Goal: Information Seeking & Learning: Learn about a topic

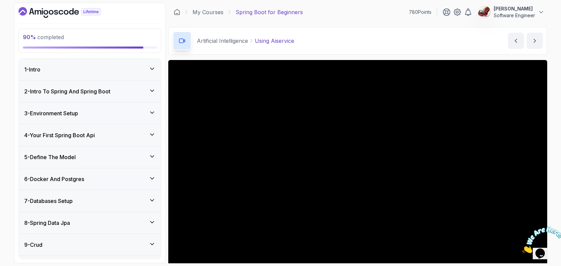
scroll to position [57, 0]
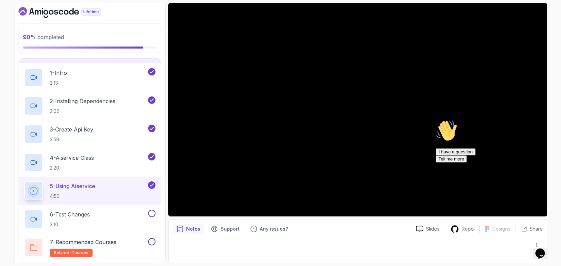
click at [436, 120] on icon "Chat attention grabber" at bounding box center [436, 120] width 0 height 0
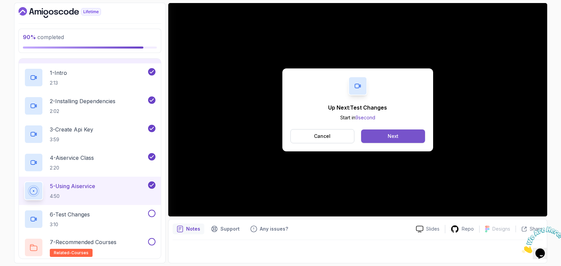
click at [378, 136] on button "Next" at bounding box center [393, 135] width 64 height 13
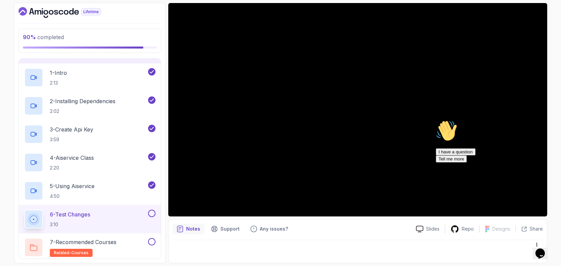
drag, startPoint x: 549, startPoint y: 167, endPoint x: 982, endPoint y: 284, distance: 448.8
click at [436, 120] on icon "Chat attention grabber" at bounding box center [436, 120] width 0 height 0
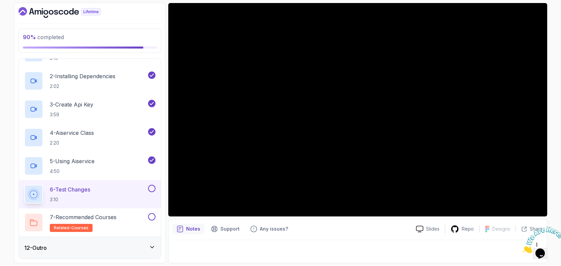
scroll to position [261, 0]
click at [84, 191] on p "6 - Test Changes" at bounding box center [70, 189] width 40 height 8
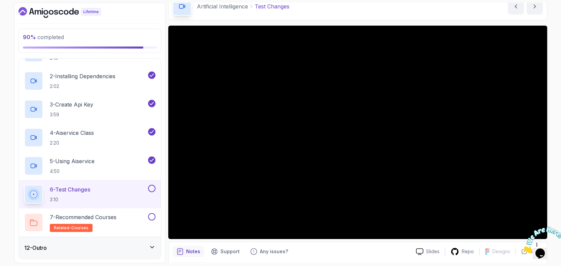
scroll to position [27, 0]
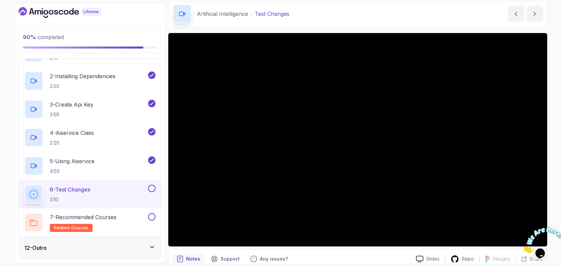
click at [296, 99] on div at bounding box center [357, 139] width 379 height 213
click at [284, 143] on div at bounding box center [357, 139] width 379 height 213
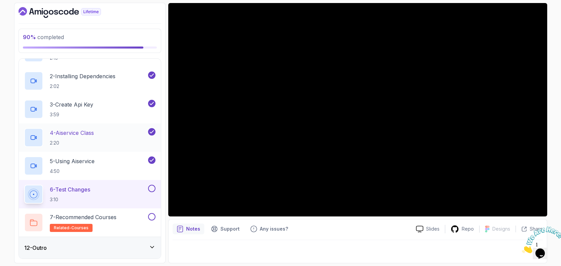
scroll to position [57, 0]
click at [114, 187] on div "6 - Test Changes 3:10" at bounding box center [85, 194] width 123 height 19
click at [352, 89] on div at bounding box center [357, 109] width 379 height 213
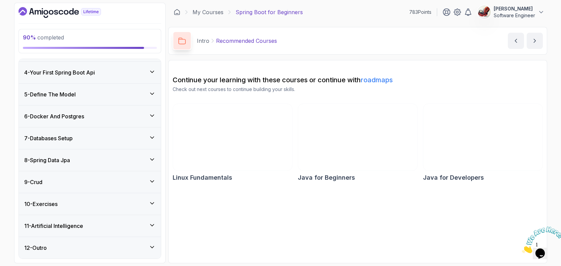
scroll to position [120, 0]
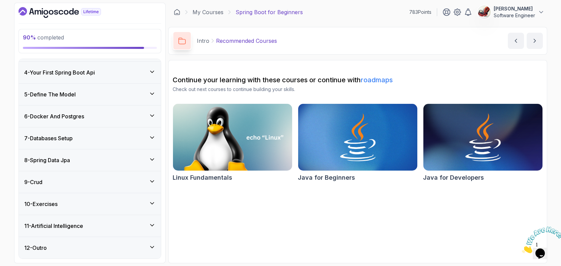
click at [153, 220] on div "11 - Artificial Intelligence" at bounding box center [90, 226] width 142 height 22
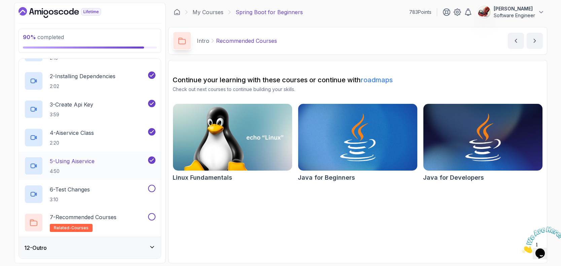
scroll to position [261, 0]
click at [117, 163] on div "5 - Using Aiservice 4:50" at bounding box center [85, 165] width 123 height 19
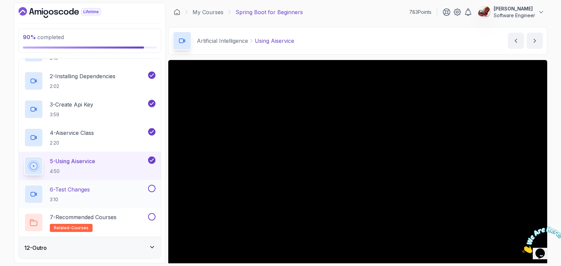
click at [64, 193] on p "6 - Test Changes" at bounding box center [70, 189] width 40 height 8
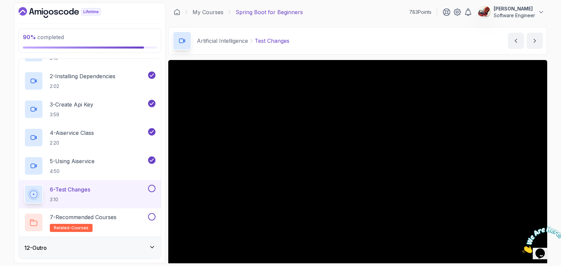
click at [522, 248] on icon "Close" at bounding box center [522, 251] width 0 height 6
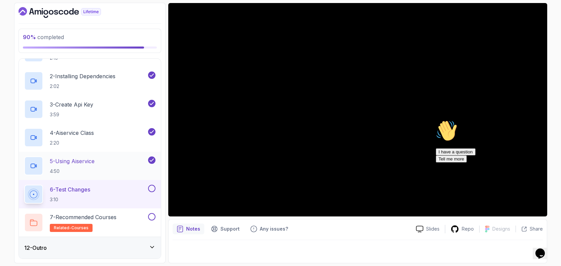
click at [95, 162] on p "5 - Using Aiservice" at bounding box center [72, 161] width 45 height 8
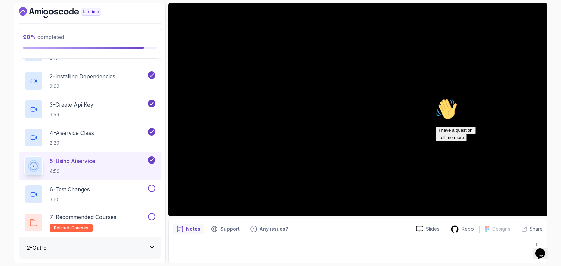
click at [550, 98] on div "Chat attention grabber" at bounding box center [496, 98] width 121 height 0
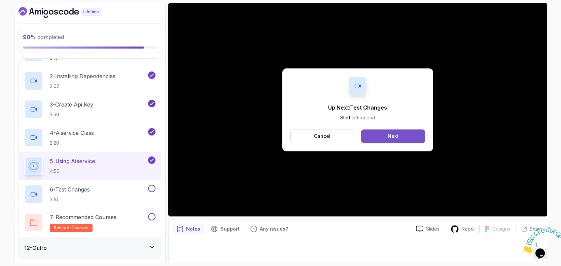
click at [413, 133] on button "Next" at bounding box center [393, 135] width 64 height 13
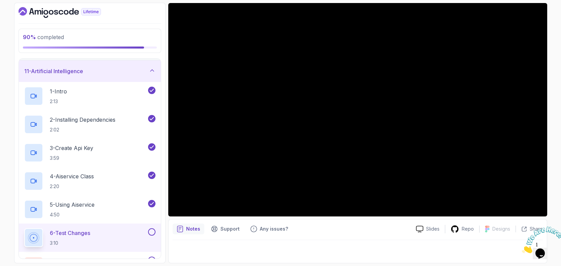
scroll to position [214, 0]
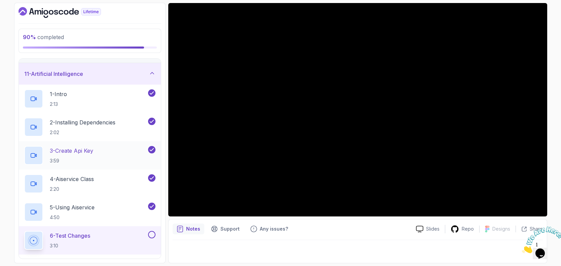
click at [87, 151] on p "3 - Create Api Key" at bounding box center [71, 150] width 43 height 8
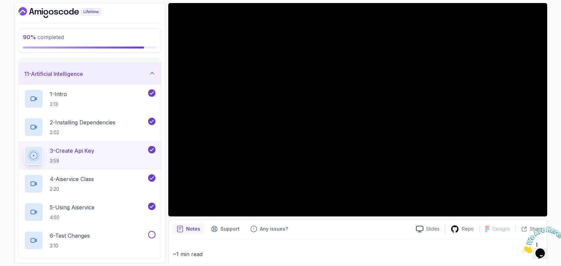
click at [318, 114] on div at bounding box center [357, 109] width 379 height 213
click at [273, 111] on div at bounding box center [357, 109] width 379 height 213
click at [116, 144] on div "3 - Create Api Key 3:59" at bounding box center [90, 155] width 142 height 28
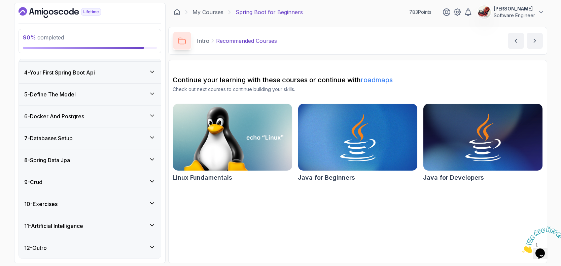
click at [150, 222] on icon at bounding box center [152, 225] width 7 height 7
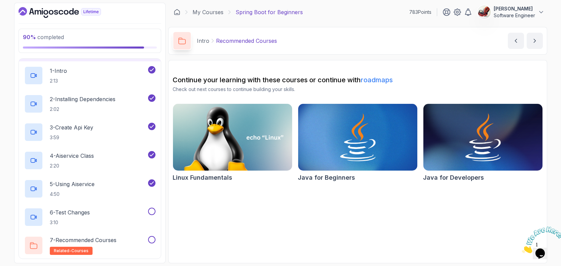
scroll to position [241, 0]
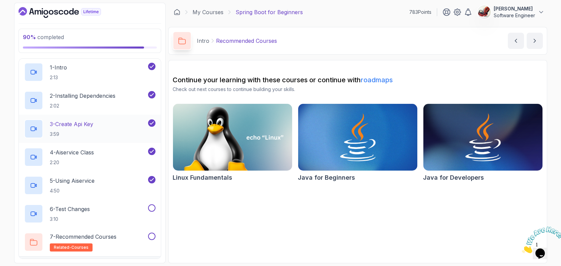
click at [128, 124] on div "3 - Create Api Key 3:59" at bounding box center [85, 128] width 123 height 19
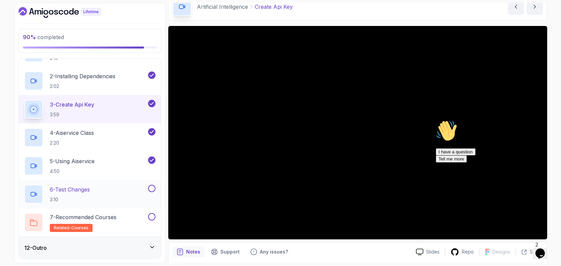
click at [100, 189] on div "6 - Test Changes 3:10" at bounding box center [85, 194] width 123 height 19
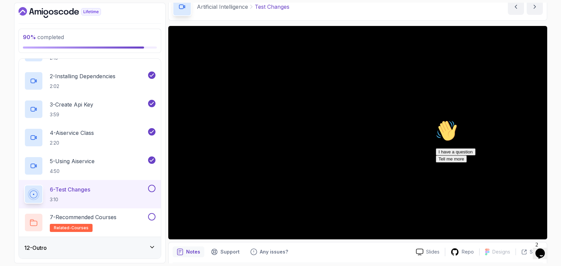
click at [436, 120] on icon "Chat attention grabber" at bounding box center [436, 120] width 0 height 0
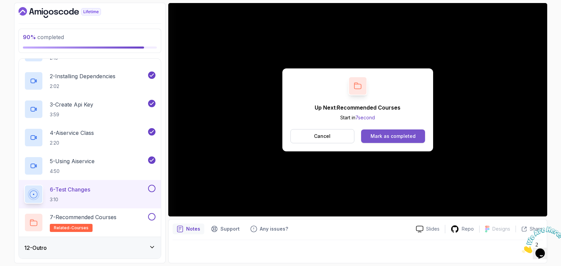
click at [379, 135] on div "Mark as completed" at bounding box center [393, 136] width 45 height 7
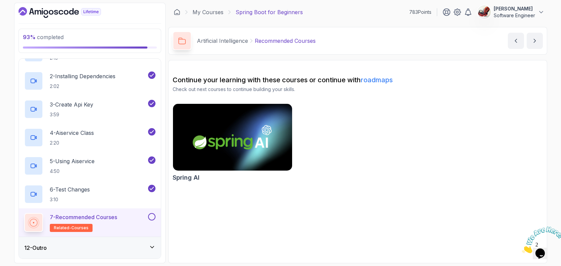
click at [234, 131] on img at bounding box center [232, 137] width 125 height 70
click at [154, 218] on button at bounding box center [151, 216] width 7 height 7
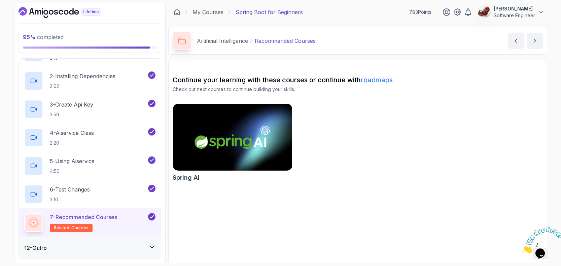
click at [154, 245] on icon at bounding box center [152, 246] width 7 height 7
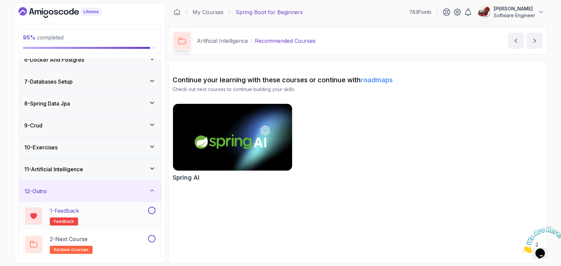
click at [154, 210] on button at bounding box center [151, 209] width 7 height 7
click at [122, 241] on div "2 - Next Course related-courses" at bounding box center [85, 244] width 123 height 19
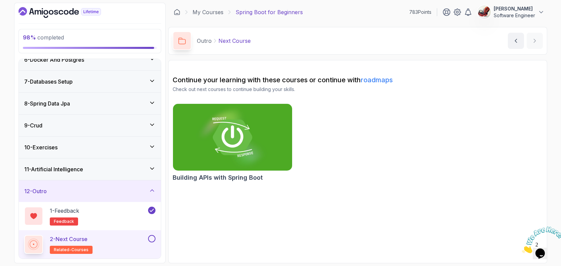
click at [151, 239] on button at bounding box center [151, 238] width 7 height 7
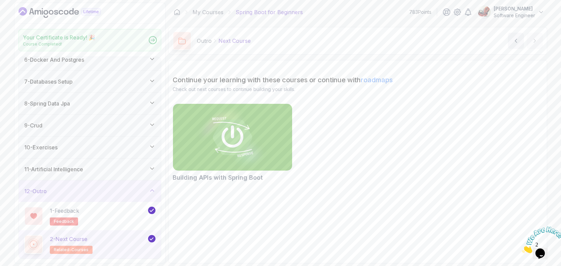
scroll to position [118, 0]
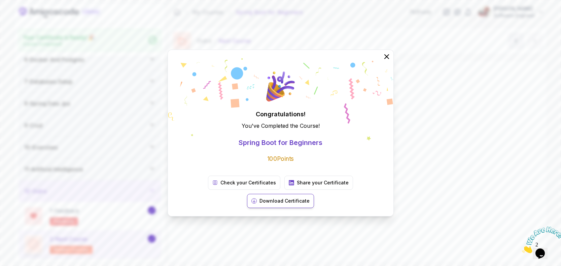
click at [310, 197] on p "Download Certificate" at bounding box center [285, 200] width 50 height 7
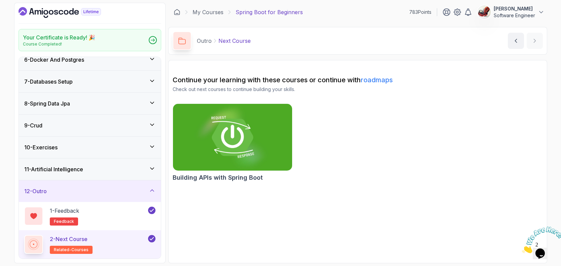
click at [232, 135] on img at bounding box center [232, 137] width 125 height 70
click at [210, 13] on link "My Courses" at bounding box center [208, 12] width 31 height 8
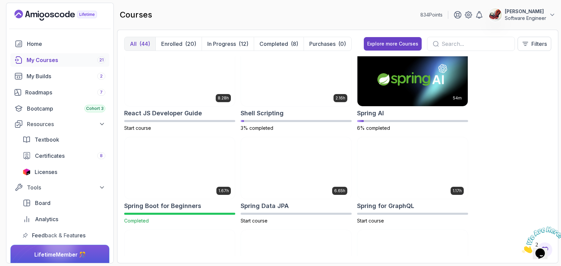
scroll to position [1043, 0]
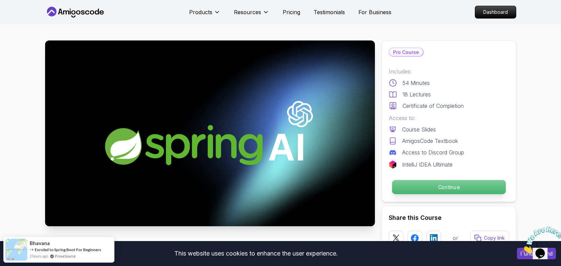
click at [421, 187] on p "Continue" at bounding box center [449, 187] width 114 height 14
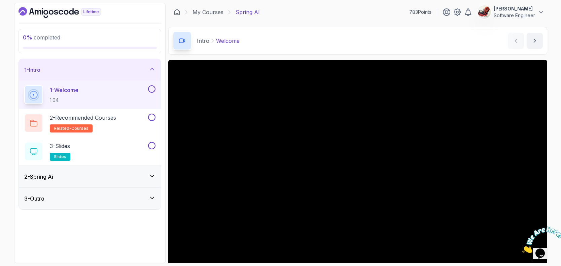
click at [139, 176] on div "2 - Spring Ai" at bounding box center [89, 176] width 131 height 8
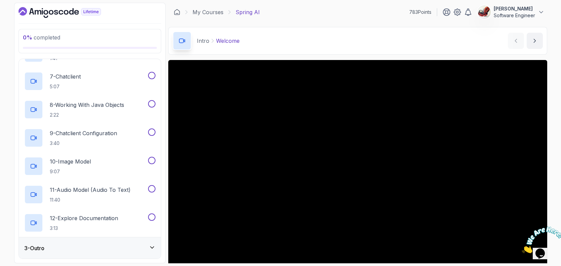
scroll to position [205, 0]
click at [115, 242] on div "3 - Outro" at bounding box center [90, 248] width 142 height 22
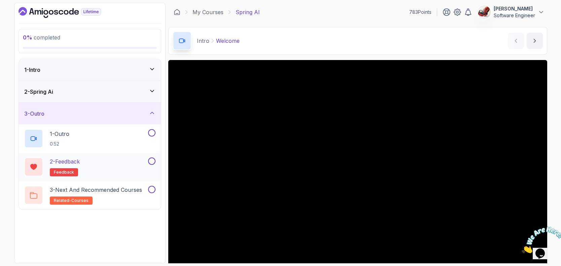
scroll to position [0, 0]
click at [153, 111] on icon at bounding box center [152, 112] width 7 height 7
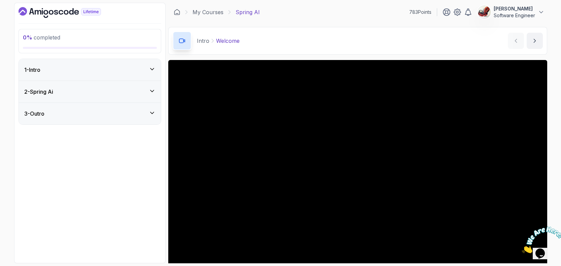
click at [151, 69] on icon at bounding box center [152, 69] width 3 height 2
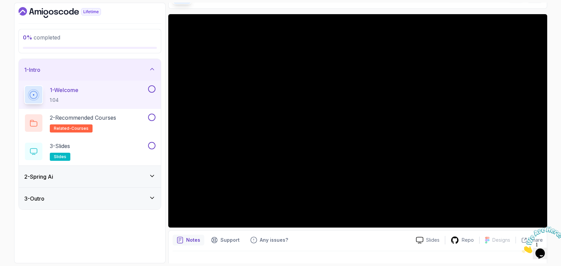
scroll to position [46, 0]
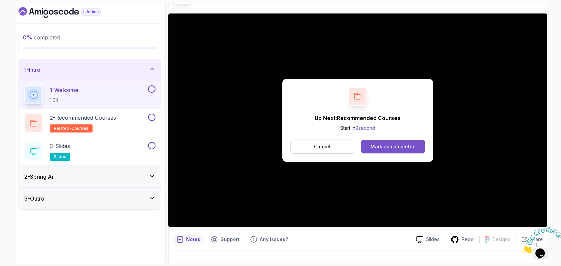
click at [384, 149] on div "Mark as completed" at bounding box center [393, 146] width 45 height 7
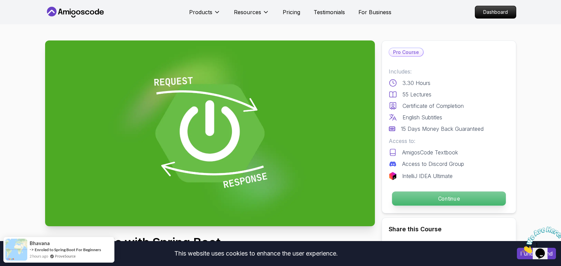
click at [431, 200] on p "Continue" at bounding box center [449, 198] width 114 height 14
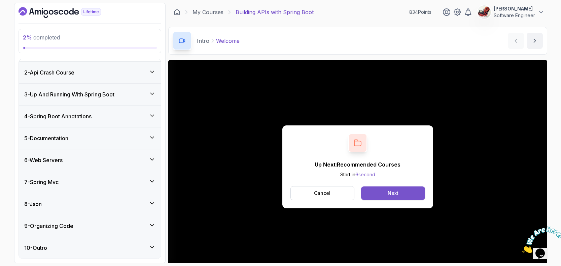
click at [396, 192] on div "Next" at bounding box center [393, 193] width 11 height 7
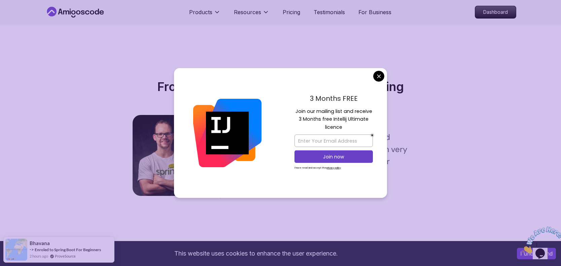
scroll to position [1108, 0]
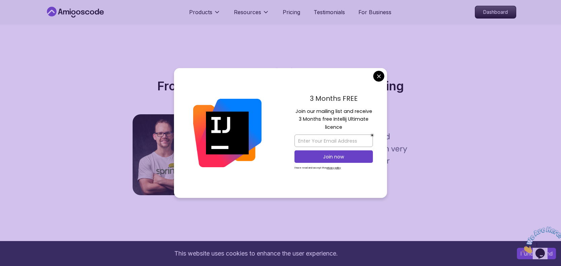
click at [381, 75] on body "This website uses cookies to enhance the user experience. I understand Products…" at bounding box center [280, 43] width 561 height 2302
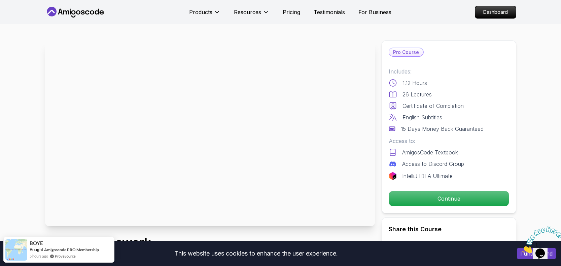
scroll to position [0, 0]
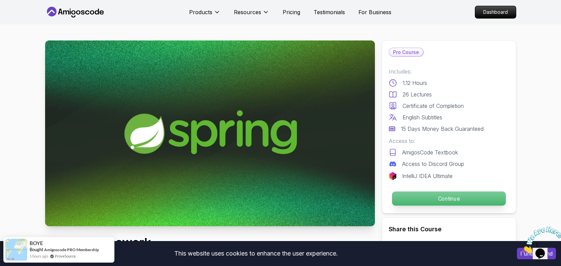
click at [451, 199] on p "Continue" at bounding box center [449, 198] width 114 height 14
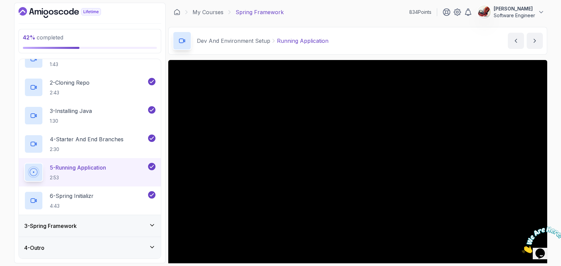
click at [139, 222] on div "3 - Spring Framework" at bounding box center [89, 226] width 131 height 8
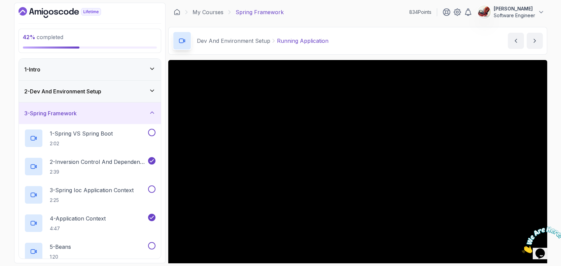
click at [151, 92] on icon at bounding box center [152, 90] width 7 height 7
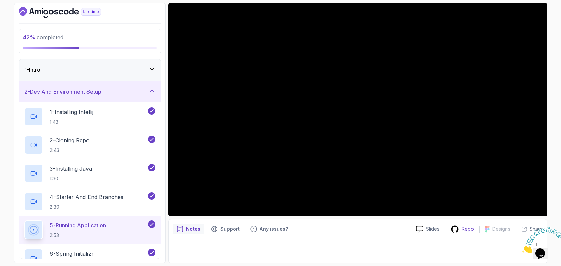
click at [465, 228] on p "Repo" at bounding box center [468, 228] width 12 height 7
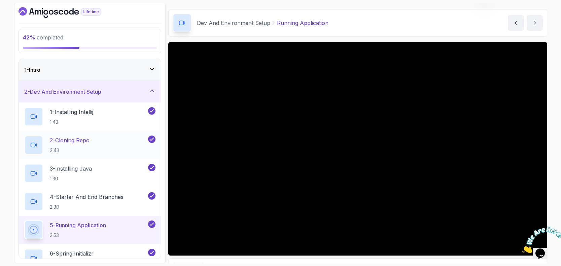
click at [90, 144] on h2 "2 - Cloning Repo 2:43" at bounding box center [70, 145] width 40 height 18
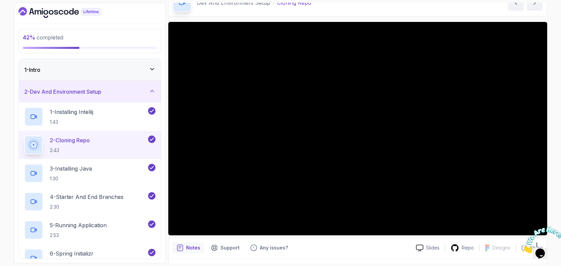
scroll to position [56, 0]
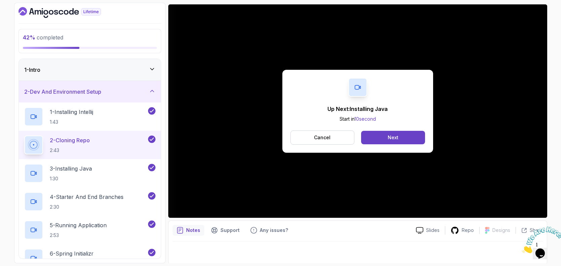
click at [450, 213] on div "Up Next: Installing Java Start in 10 second Cancel Next" at bounding box center [357, 110] width 379 height 213
click at [326, 133] on button "Cancel" at bounding box center [323, 137] width 64 height 14
click at [406, 142] on button "Next" at bounding box center [393, 137] width 64 height 13
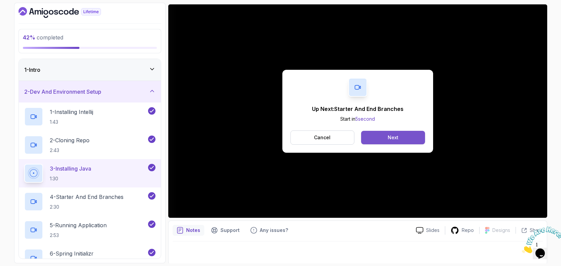
click at [419, 139] on button "Next" at bounding box center [393, 137] width 64 height 13
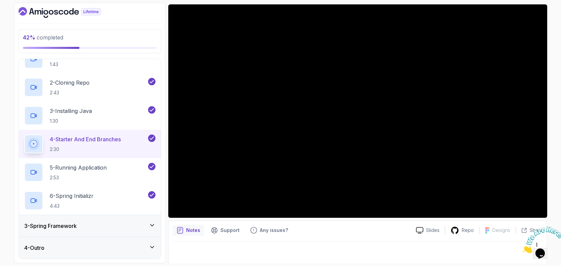
click at [74, 226] on h3 "3 - Spring Framework" at bounding box center [50, 226] width 53 height 8
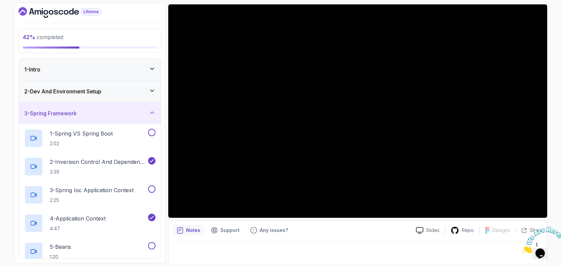
click at [128, 94] on div "2 - Dev And Environment Setup" at bounding box center [89, 91] width 131 height 8
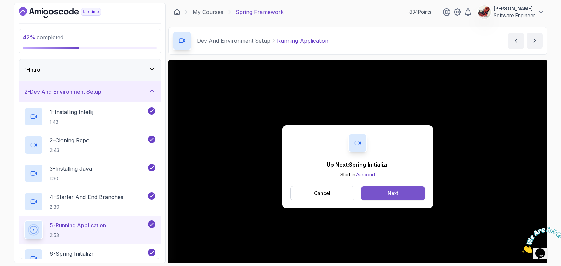
click at [391, 194] on div "Next" at bounding box center [393, 193] width 11 height 7
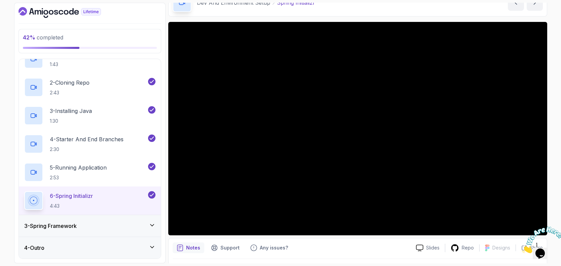
click at [105, 227] on div "3 - Spring Framework" at bounding box center [89, 226] width 131 height 8
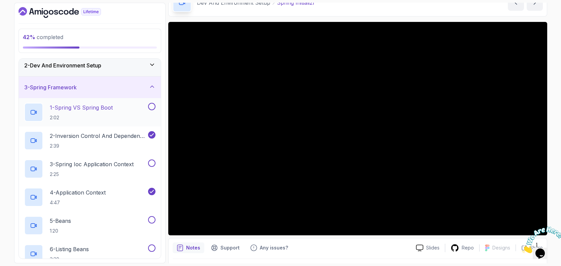
scroll to position [21, 0]
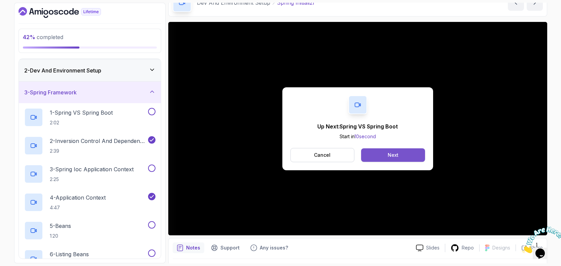
click at [387, 155] on button "Next" at bounding box center [393, 154] width 64 height 13
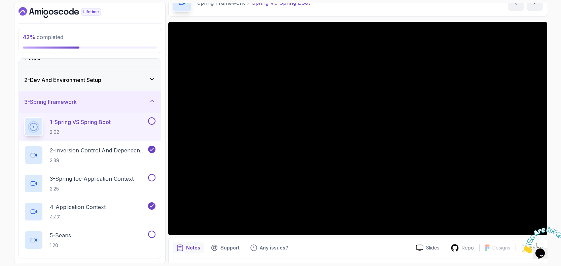
scroll to position [16, 0]
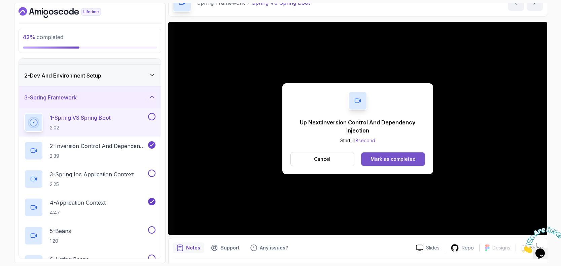
click at [400, 159] on div "Mark as completed" at bounding box center [393, 159] width 45 height 7
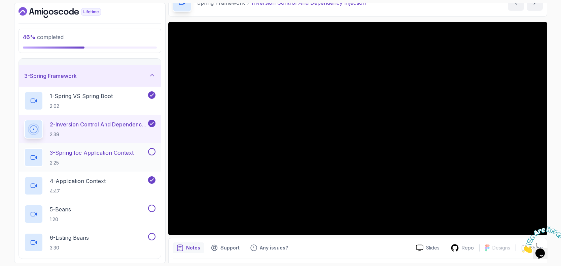
scroll to position [39, 0]
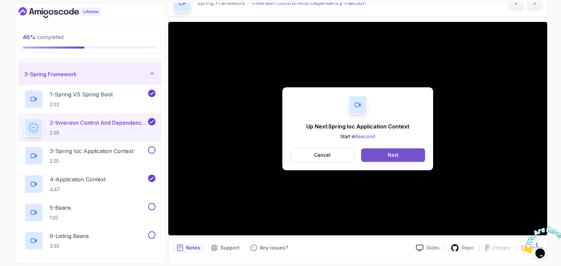
click at [394, 156] on div "Next" at bounding box center [393, 155] width 11 height 7
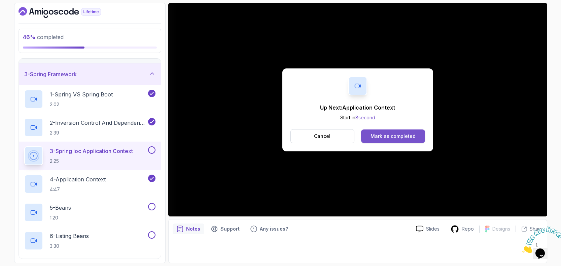
click at [400, 136] on div "Mark as completed" at bounding box center [393, 136] width 45 height 7
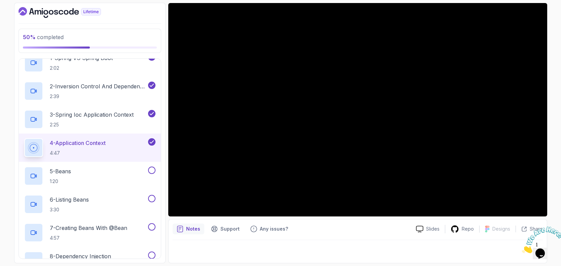
scroll to position [52, 0]
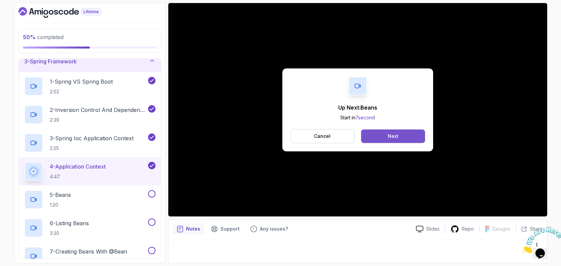
click at [407, 138] on button "Next" at bounding box center [393, 135] width 64 height 13
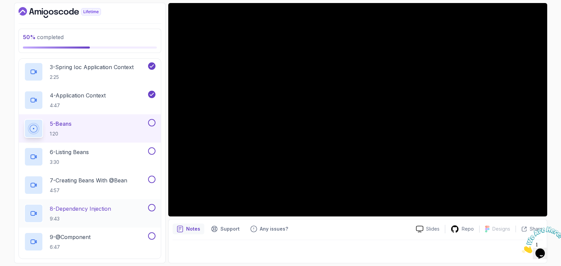
scroll to position [123, 0]
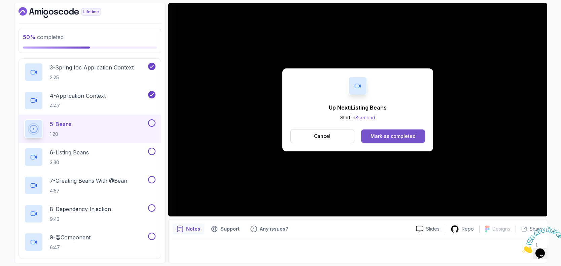
click at [391, 136] on div "Mark as completed" at bounding box center [393, 136] width 45 height 7
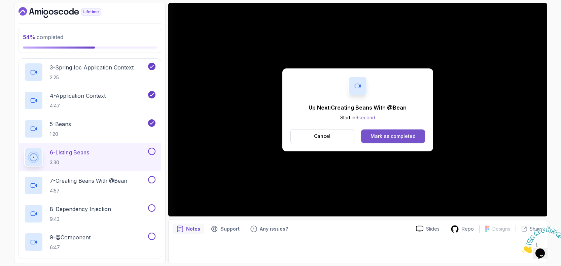
click at [403, 136] on div "Mark as completed" at bounding box center [393, 136] width 45 height 7
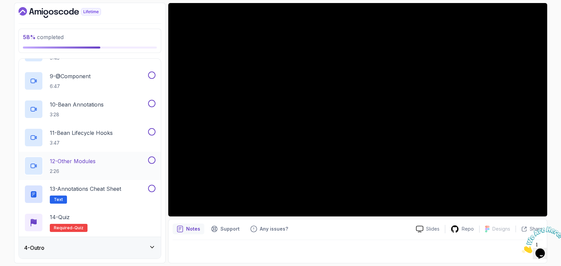
scroll to position [283, 0]
click at [144, 246] on div "4 - Outro" at bounding box center [89, 247] width 131 height 8
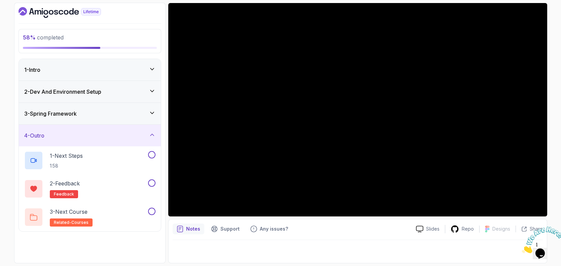
scroll to position [0, 0]
click at [146, 112] on div "3 - Spring Framework" at bounding box center [89, 113] width 131 height 8
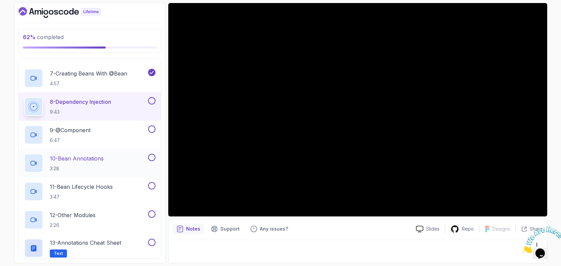
scroll to position [57, 0]
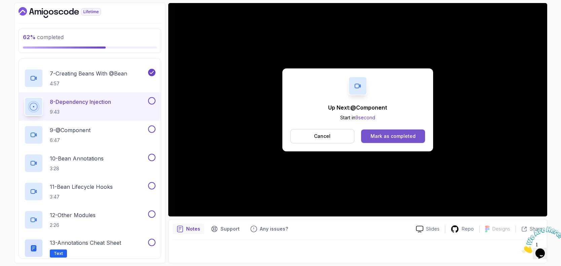
click at [382, 135] on div "Mark as completed" at bounding box center [393, 136] width 45 height 7
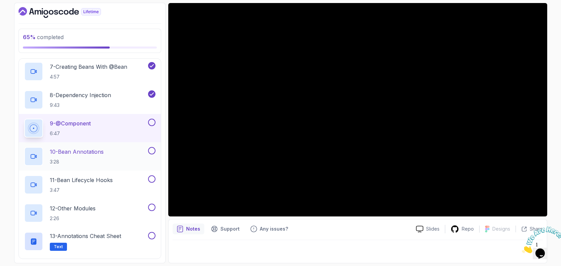
scroll to position [239, 0]
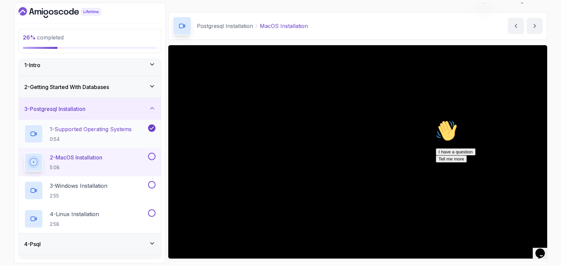
scroll to position [6, 0]
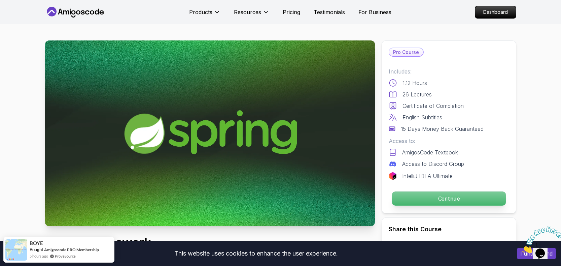
click at [416, 198] on p "Continue" at bounding box center [449, 198] width 114 height 14
